Goal: Check status: Check status

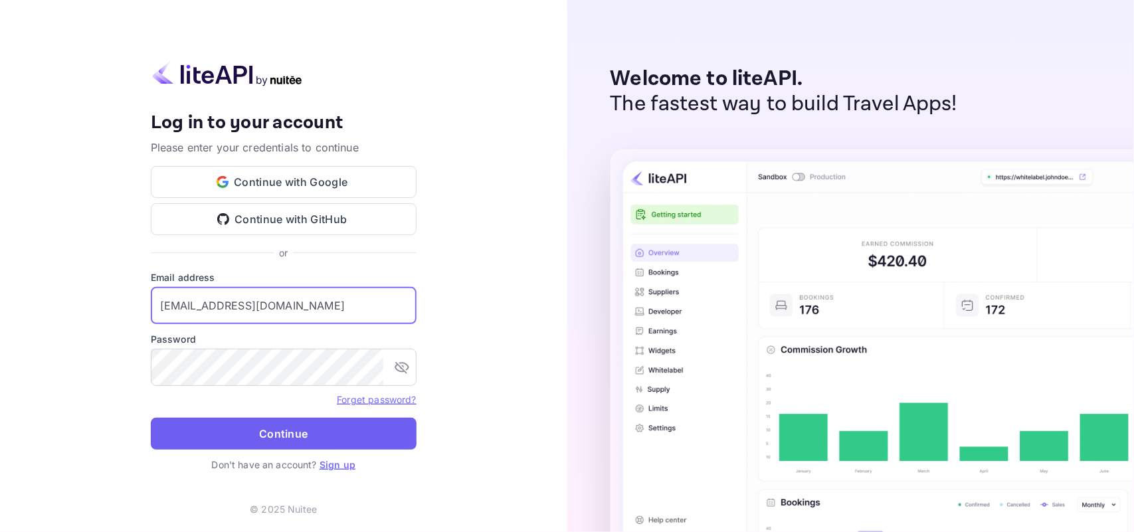
click at [271, 447] on button "Continue" at bounding box center [284, 434] width 266 height 32
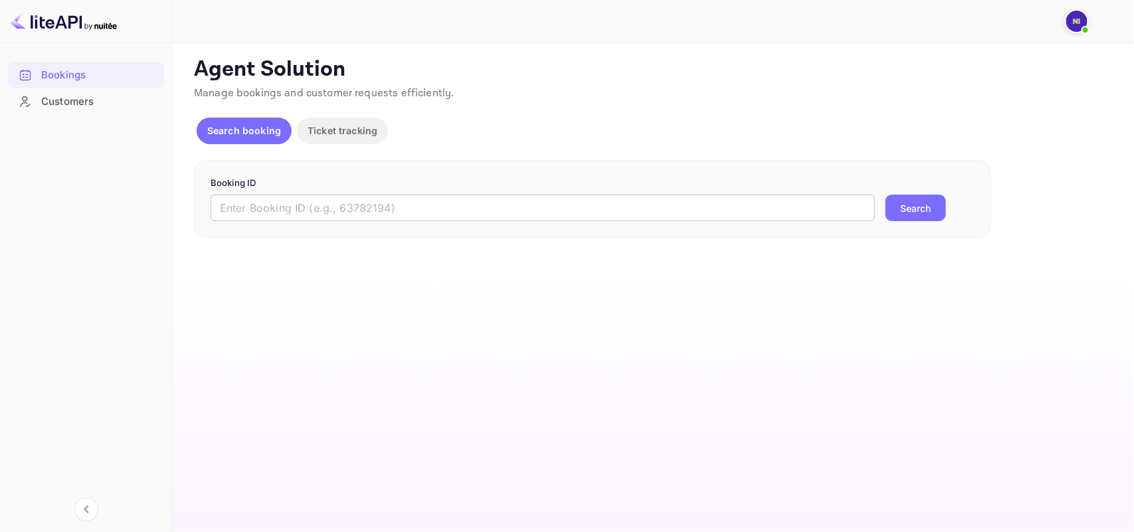
click at [268, 213] on input "text" at bounding box center [543, 208] width 664 height 27
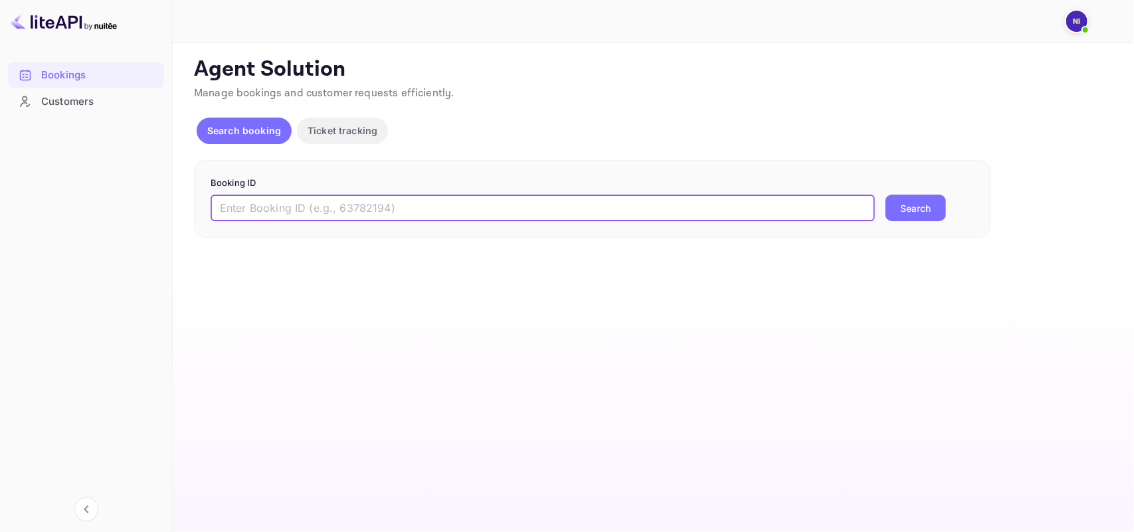
paste input "8730402"
type input "8730402"
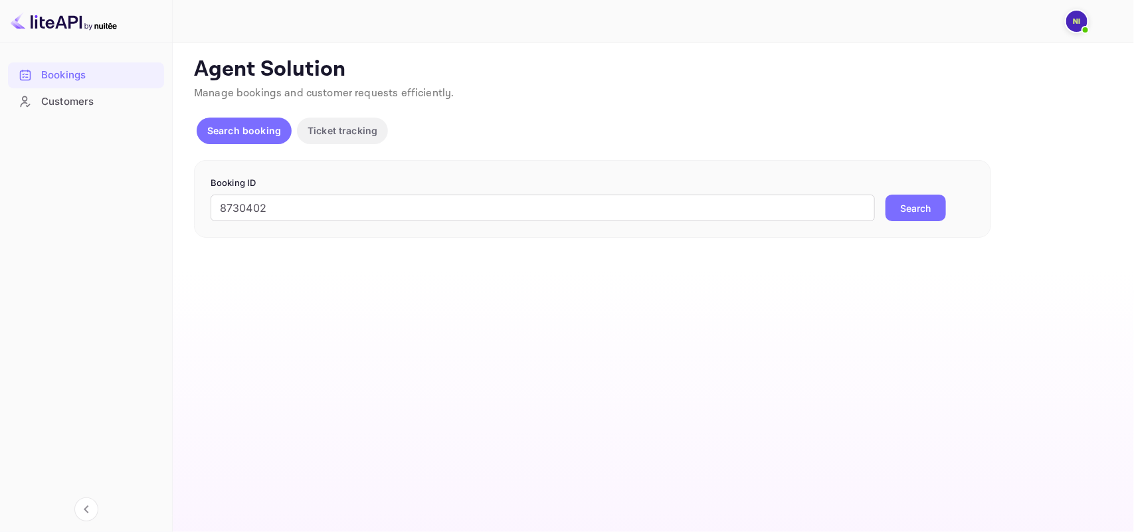
click at [932, 204] on button "Search" at bounding box center [915, 208] width 60 height 27
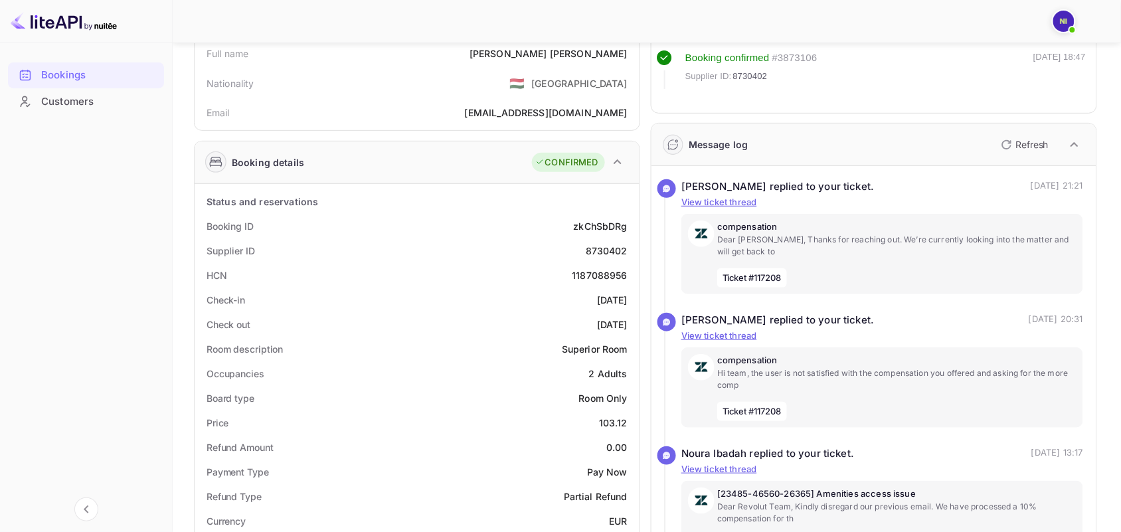
scroll to position [249, 0]
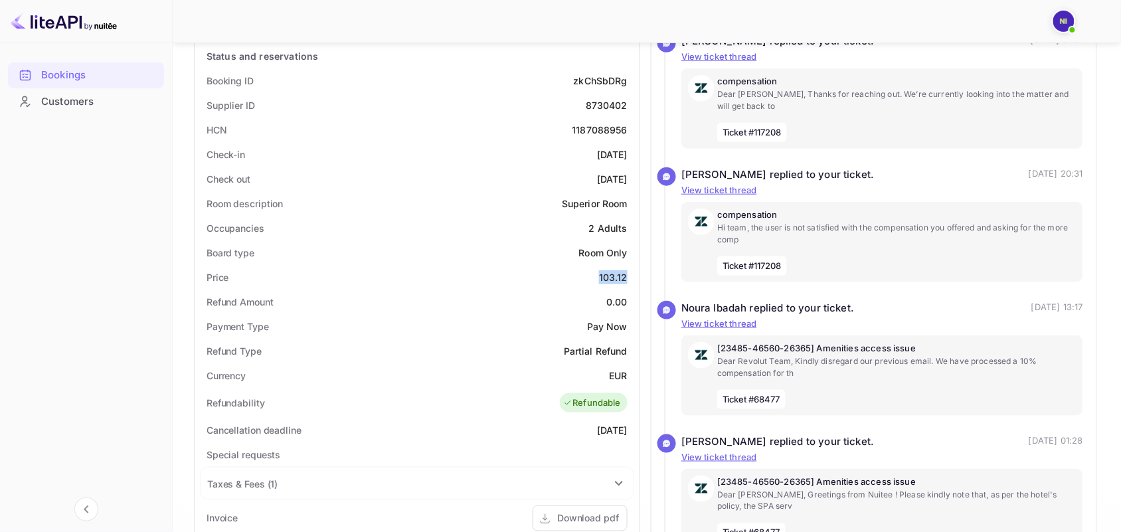
drag, startPoint x: 598, startPoint y: 279, endPoint x: 630, endPoint y: 273, distance: 32.4
click at [630, 273] on div "Price 103.12" at bounding box center [417, 277] width 434 height 25
copy div "103.12"
